Goal: Book appointment/travel/reservation

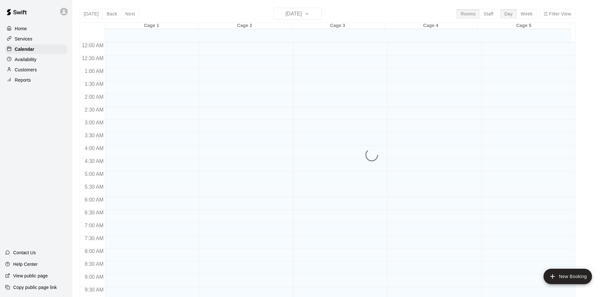
scroll to position [336, 0]
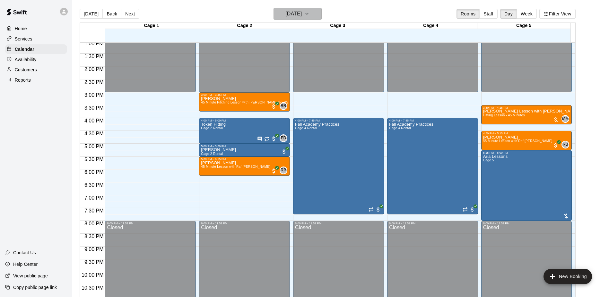
click at [308, 9] on button "[DATE]" at bounding box center [298, 14] width 48 height 12
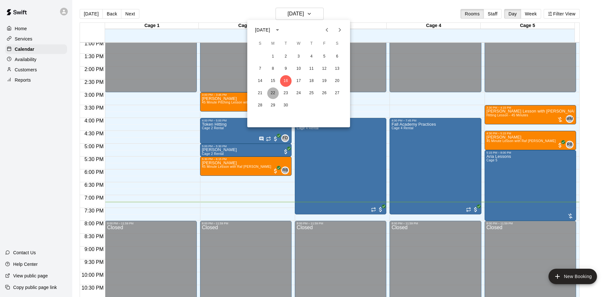
click at [273, 93] on button "22" at bounding box center [273, 93] width 12 height 12
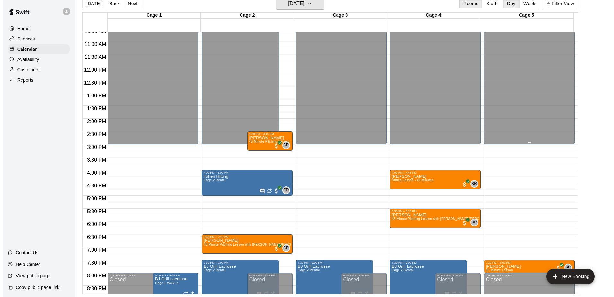
scroll to position [260, 0]
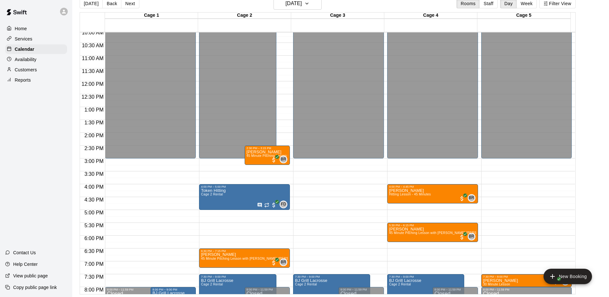
click at [493, 200] on div "12:00 AM – 3:00 PM Closed 7:30 PM – 8:00 PM [PERSON_NAME] 30 Minute Lesson BR 0…" at bounding box center [527, 81] width 91 height 617
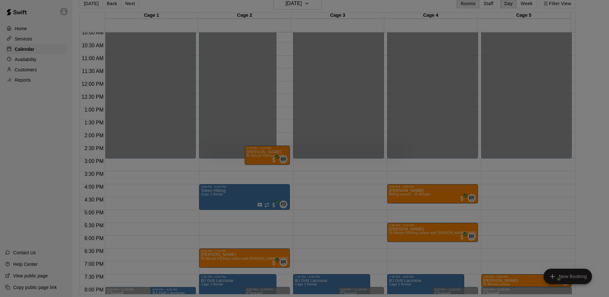
click at [493, 200] on body "Home Services Calendar Availability Customers Reports Contact Us Help Center Vi…" at bounding box center [304, 143] width 609 height 307
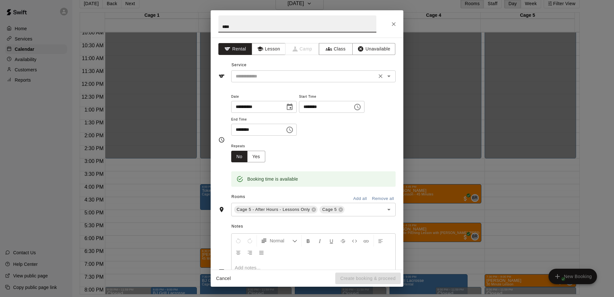
type input "****"
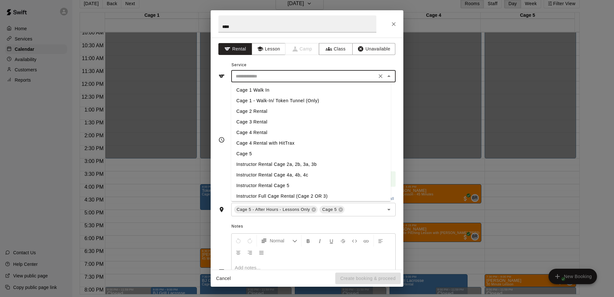
click at [267, 73] on input "text" at bounding box center [304, 76] width 142 height 8
click at [262, 153] on li "Cage 5" at bounding box center [311, 153] width 160 height 11
type input "******"
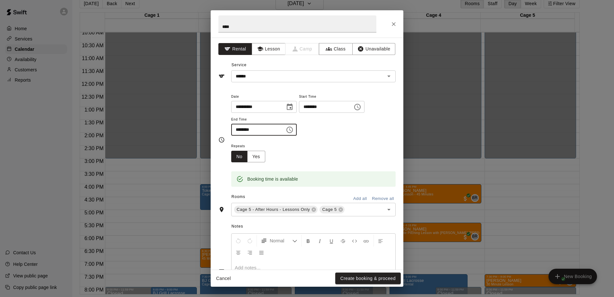
click at [237, 130] on input "********" at bounding box center [255, 130] width 49 height 12
drag, startPoint x: 237, startPoint y: 130, endPoint x: 240, endPoint y: 129, distance: 3.3
click at [237, 129] on input "********" at bounding box center [255, 130] width 49 height 12
type input "********"
click at [314, 145] on div "Repeats No Yes" at bounding box center [313, 152] width 164 height 20
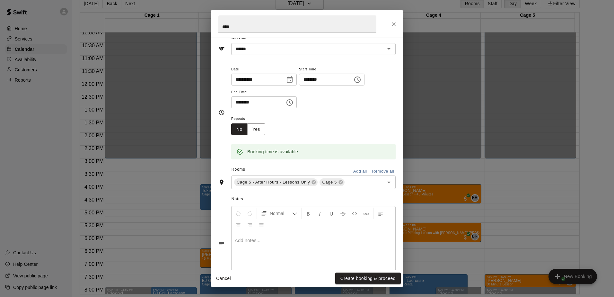
scroll to position [0, 0]
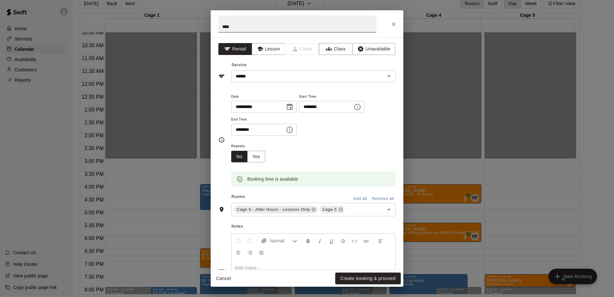
click at [341, 27] on input "****" at bounding box center [297, 23] width 158 height 17
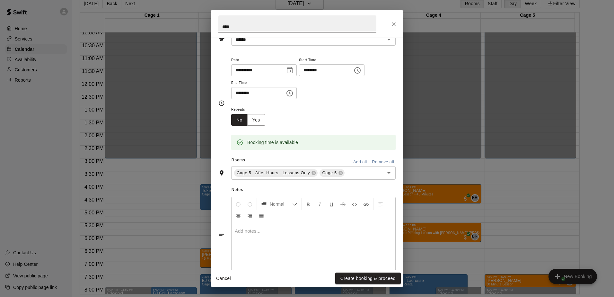
scroll to position [50, 0]
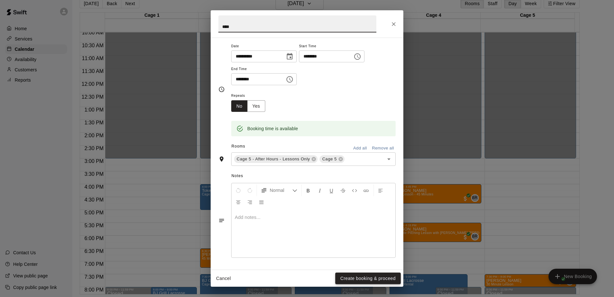
click at [382, 276] on button "Create booking & proceed" at bounding box center [368, 278] width 66 height 12
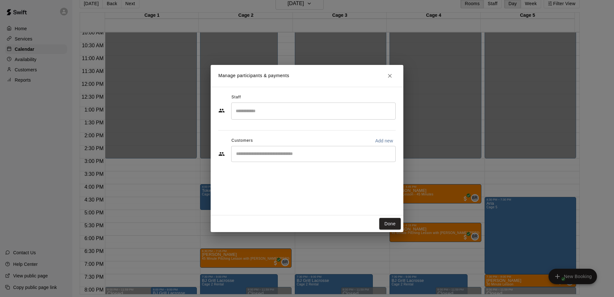
click at [314, 149] on div "​" at bounding box center [313, 154] width 164 height 16
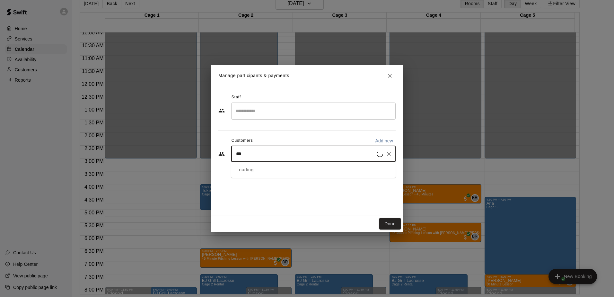
type input "****"
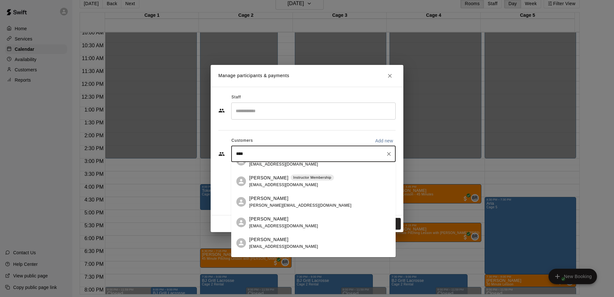
scroll to position [161, 0]
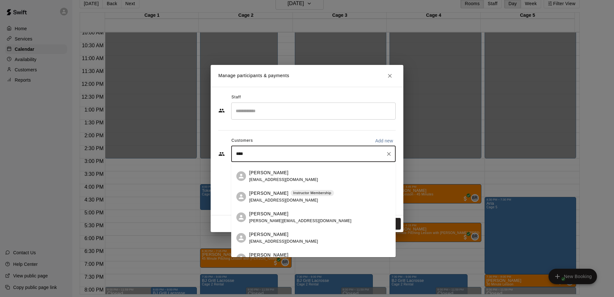
click at [276, 197] on div "[PERSON_NAME] Instructor Membership [EMAIL_ADDRESS][DOMAIN_NAME]" at bounding box center [291, 197] width 85 height 14
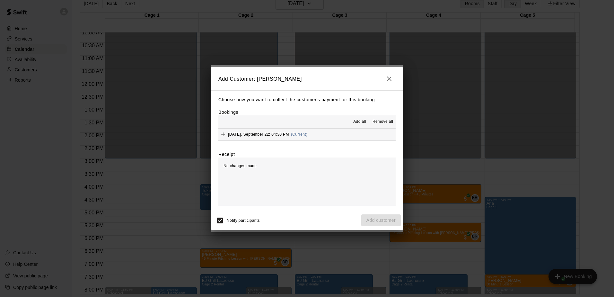
click at [321, 138] on button "[DATE], September 22: 04:30 PM (Current)" at bounding box center [306, 135] width 177 height 12
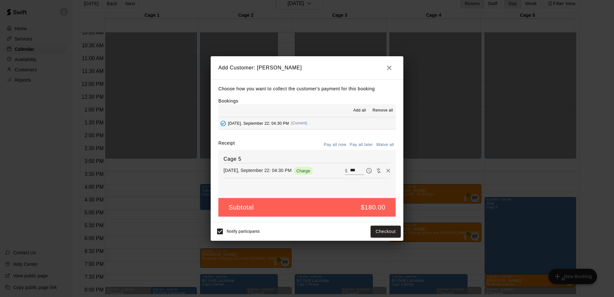
click at [358, 142] on button "Pay all later" at bounding box center [361, 145] width 27 height 10
click at [380, 232] on button "Add customer" at bounding box center [381, 232] width 40 height 12
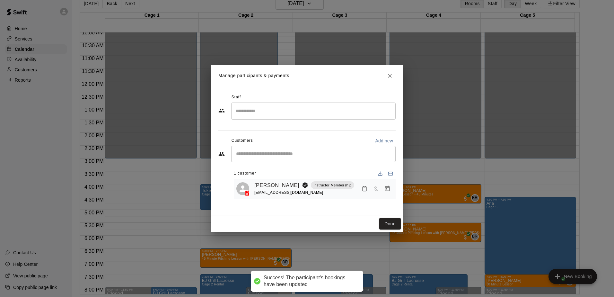
click at [396, 255] on div "Manage participants & payments Staff ​ Customers Add new ​ 1 customer [PERSON_N…" at bounding box center [307, 148] width 614 height 297
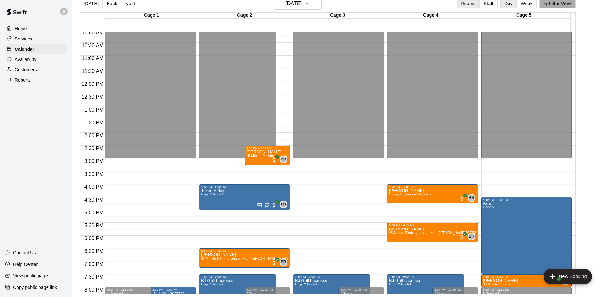
click at [554, 6] on button "Filter View" at bounding box center [558, 4] width 36 height 10
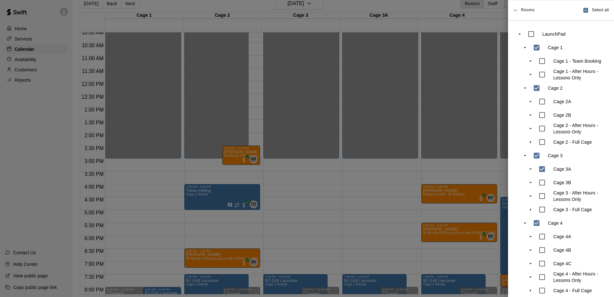
scroll to position [96, 0]
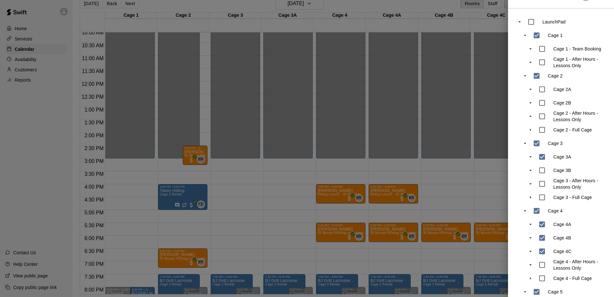
click at [484, 206] on div at bounding box center [307, 148] width 614 height 297
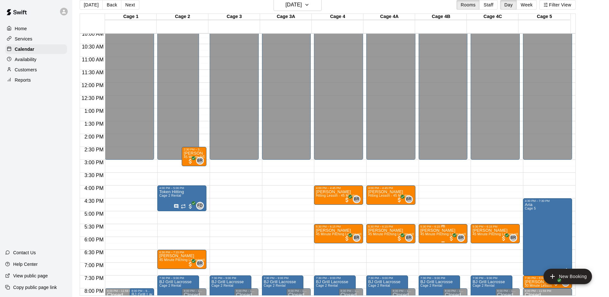
click at [437, 234] on span "45 Minute Pitching Lesson with [PERSON_NAME] [PERSON_NAME]" at bounding box center [473, 234] width 105 height 4
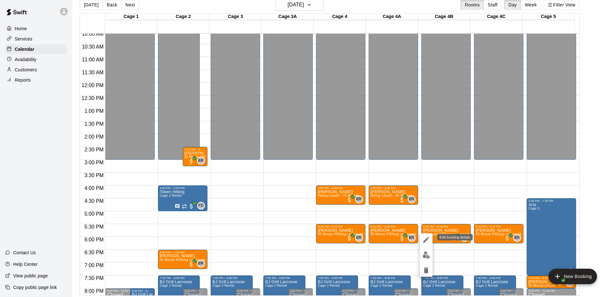
click at [426, 236] on icon "edit" at bounding box center [426, 240] width 8 height 8
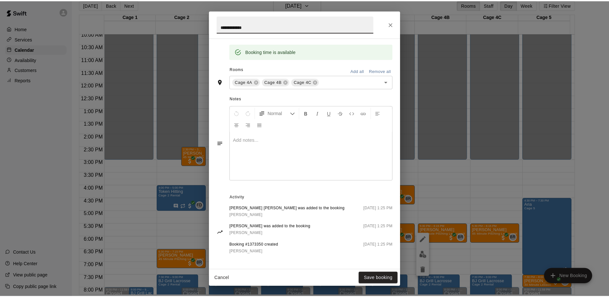
scroll to position [131, 0]
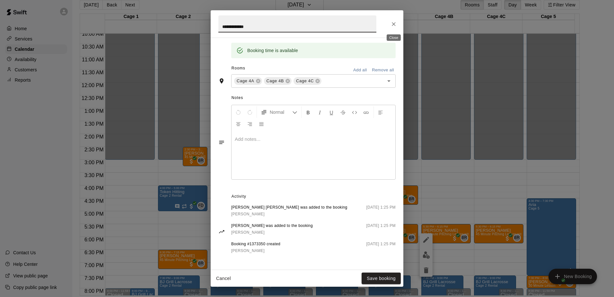
click at [394, 25] on icon "Close" at bounding box center [394, 24] width 6 height 6
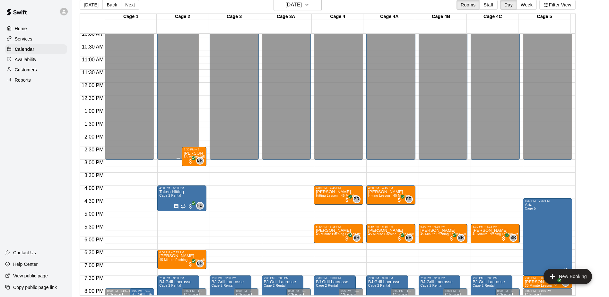
scroll to position [356, 0]
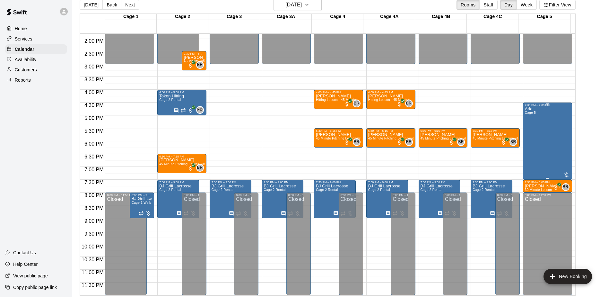
click at [534, 156] on div "[PERSON_NAME] 5" at bounding box center [530, 255] width 11 height 297
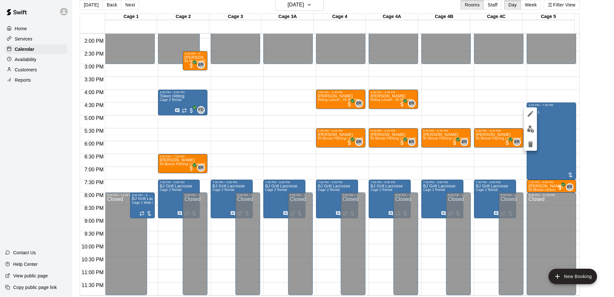
click at [519, 178] on div at bounding box center [307, 148] width 614 height 297
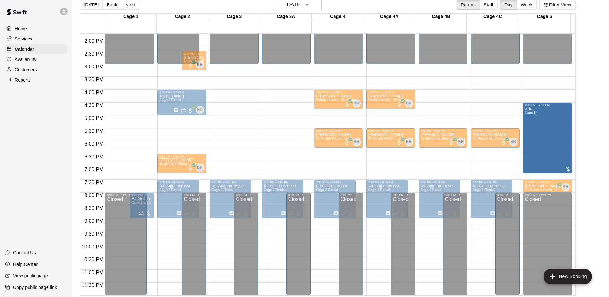
drag, startPoint x: 548, startPoint y: 178, endPoint x: 548, endPoint y: 173, distance: 4.2
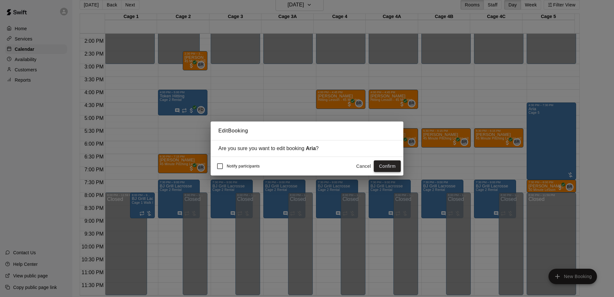
click at [400, 169] on button "Confirm" at bounding box center [387, 166] width 27 height 12
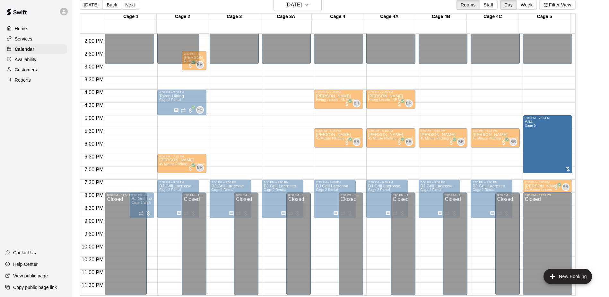
drag, startPoint x: 547, startPoint y: 103, endPoint x: 547, endPoint y: 116, distance: 12.5
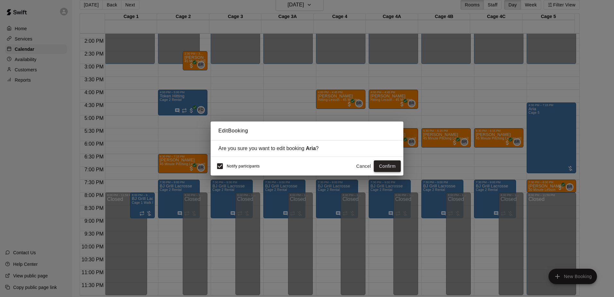
click at [379, 164] on button "Confirm" at bounding box center [387, 166] width 27 height 12
